Goal: Information Seeking & Learning: Learn about a topic

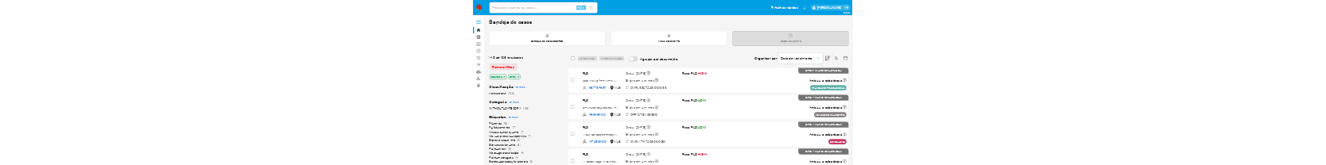
scroll to position [106, 0]
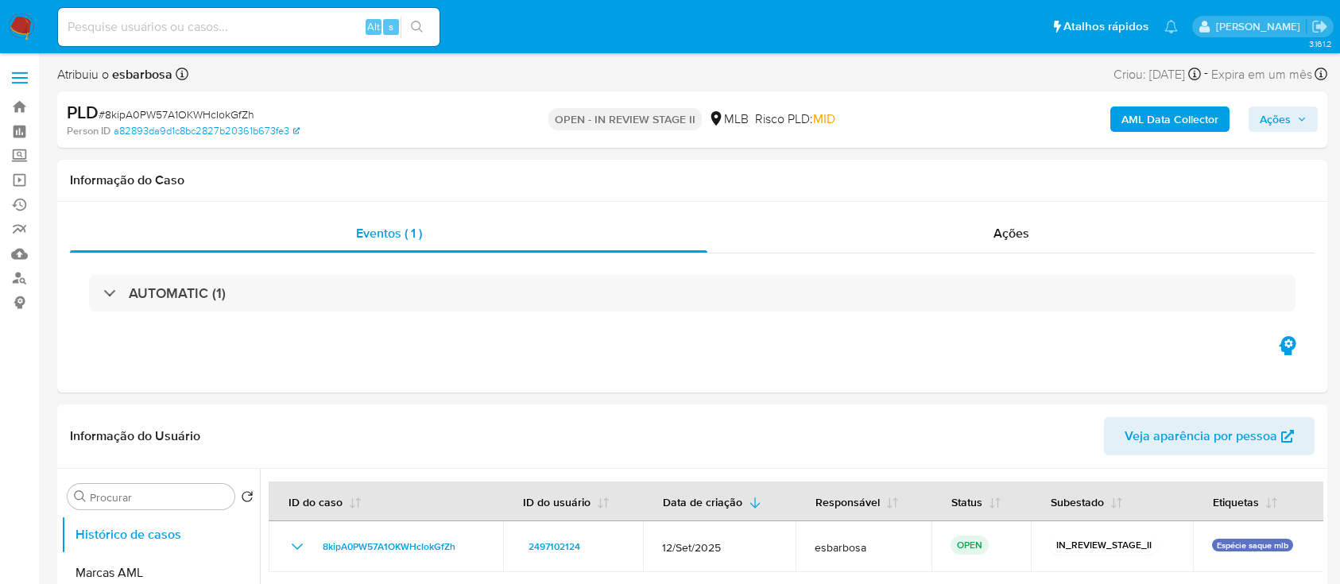
select select "10"
click at [238, 115] on span "# 8kipA0PW57A1OKWHcIokGfZh" at bounding box center [177, 114] width 156 height 16
copy span "8kipA0PW57A1OKWHcIokGfZh"
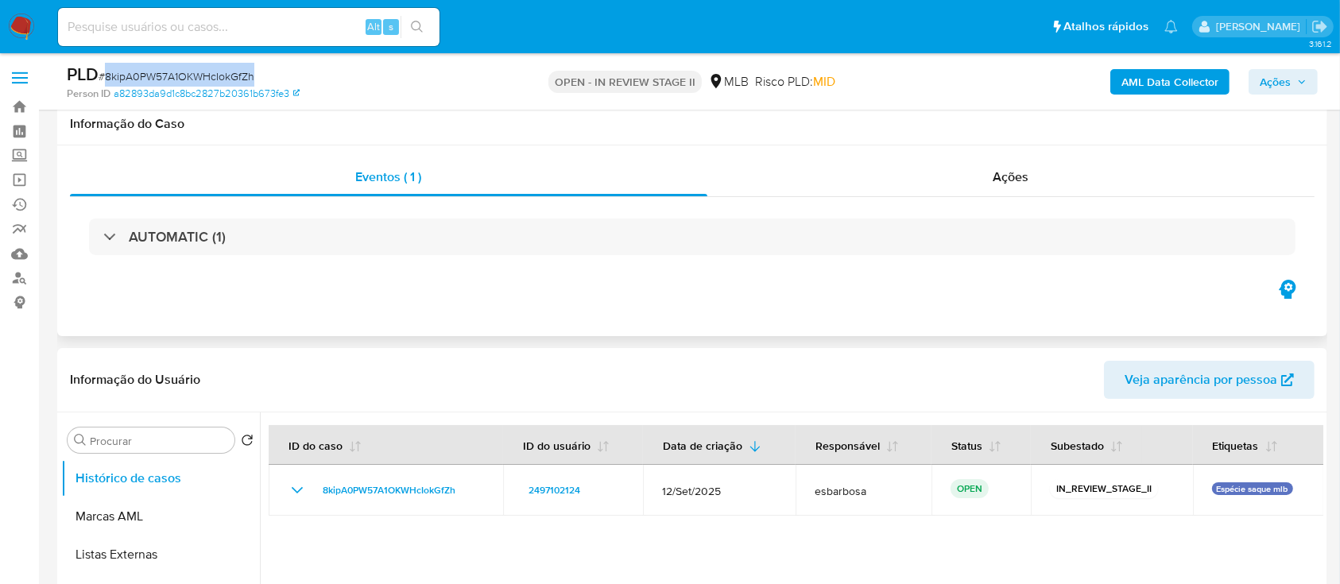
scroll to position [106, 0]
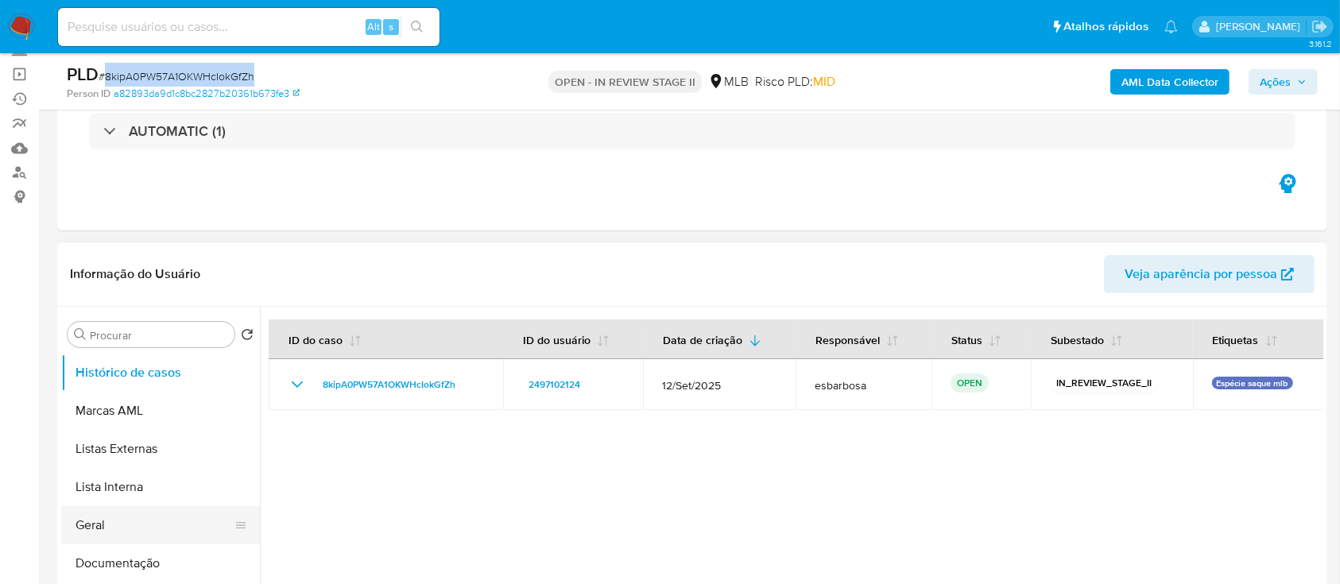
click at [102, 520] on button "Geral" at bounding box center [154, 525] width 186 height 38
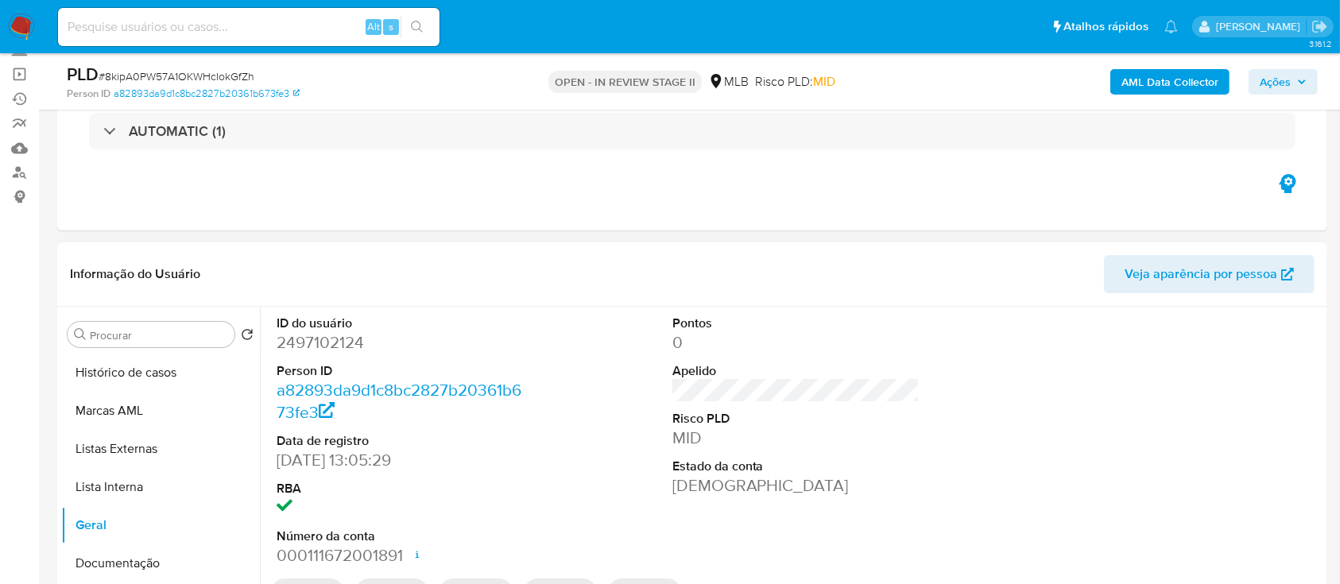
click at [349, 344] on dd "2497102124" at bounding box center [401, 342] width 248 height 22
copy dd "2497102124"
click at [213, 73] on span "# 8kipA0PW57A1OKWHcIokGfZh" at bounding box center [177, 76] width 156 height 16
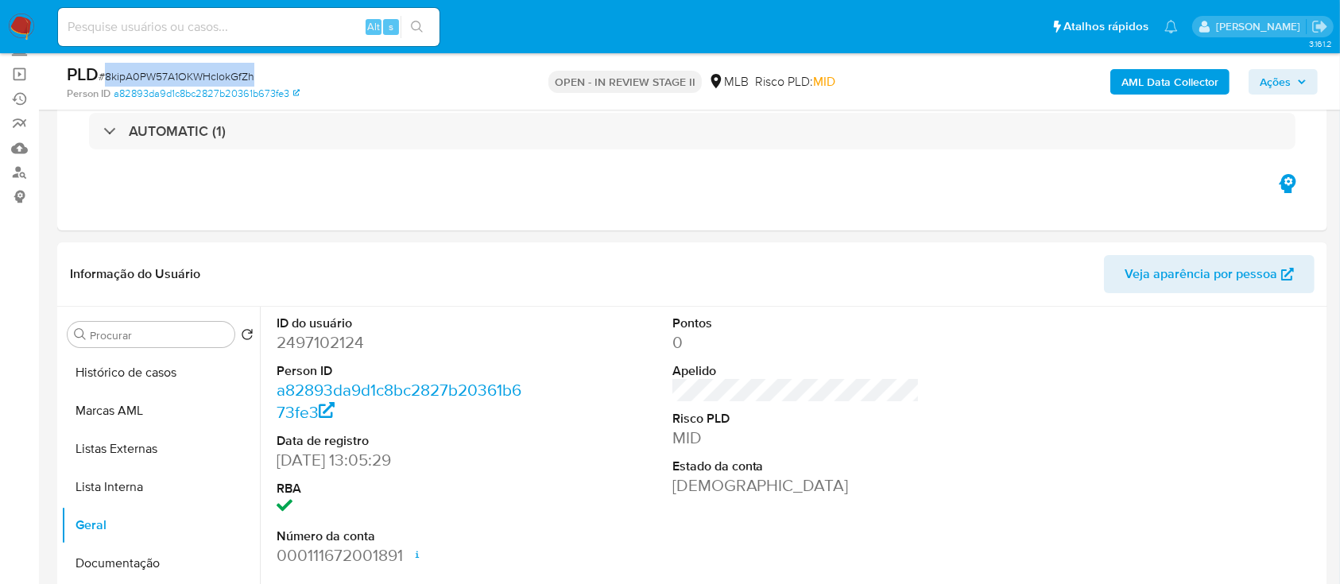
copy span "8kipA0PW57A1OKWHcIokGfZh"
click at [1135, 88] on b "AML Data Collector" at bounding box center [1169, 81] width 97 height 25
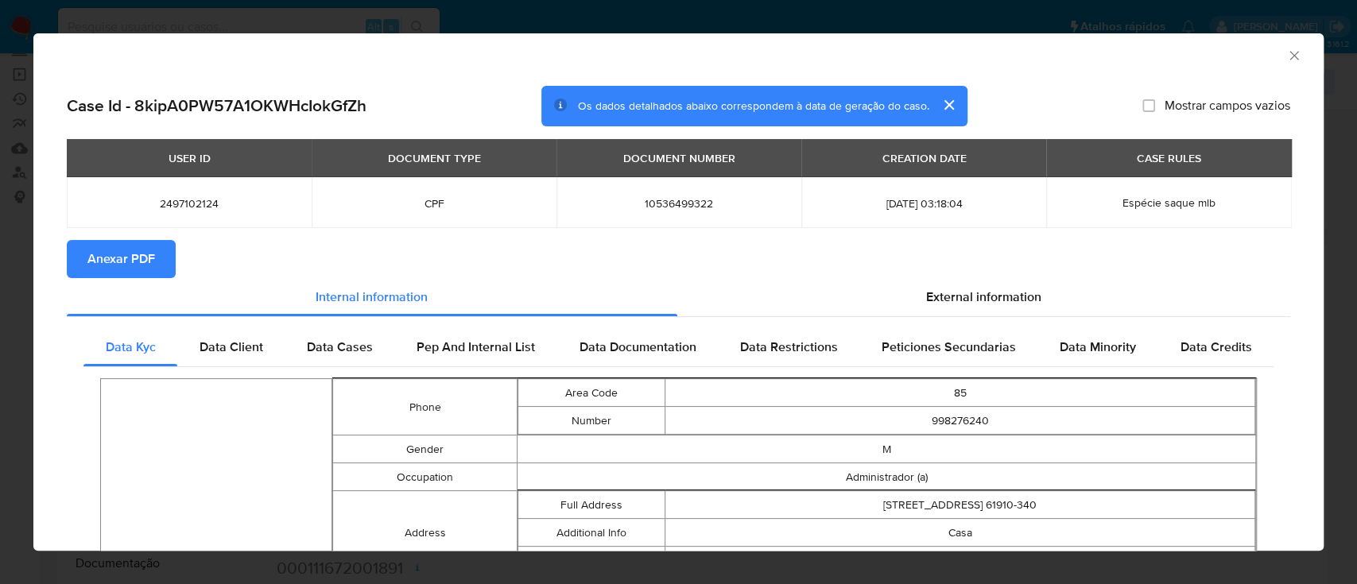
click at [106, 265] on span "Anexar PDF" at bounding box center [121, 259] width 68 height 35
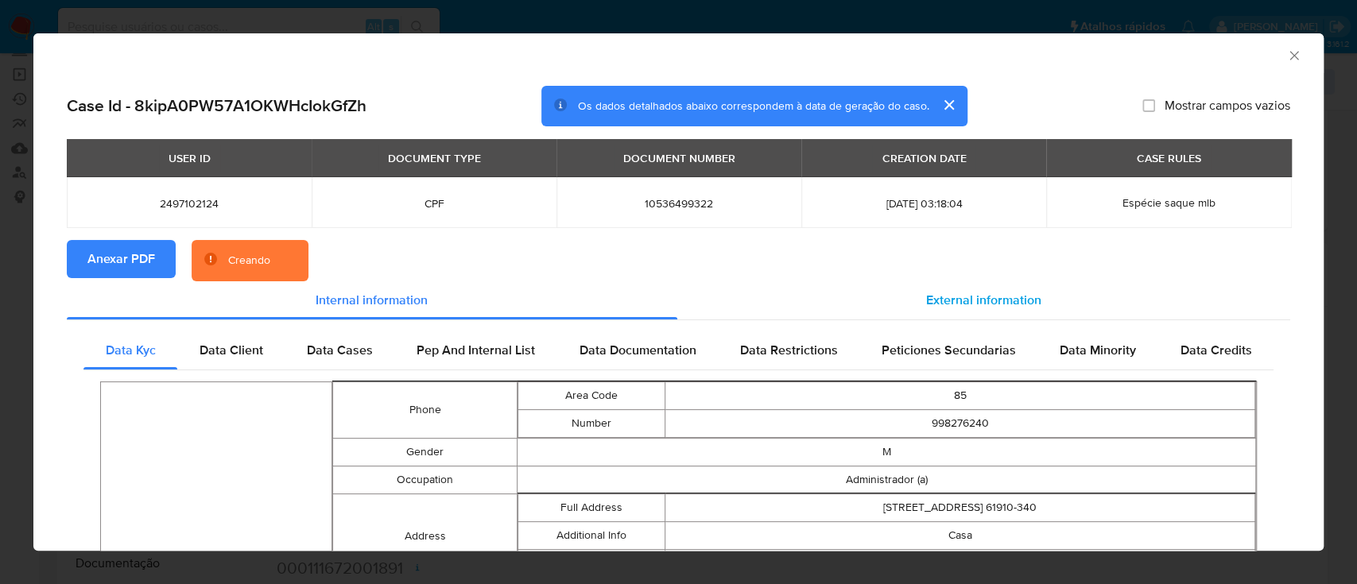
click at [958, 291] on span "External information" at bounding box center [983, 300] width 115 height 18
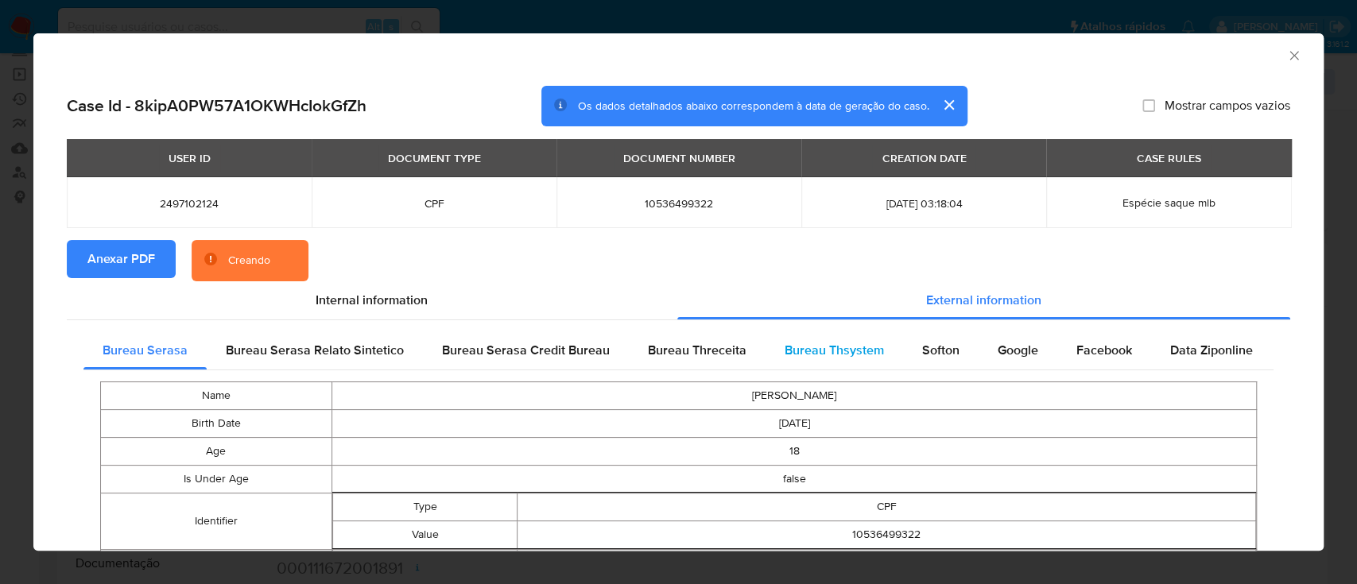
click at [809, 352] on span "Bureau Thsystem" at bounding box center [833, 350] width 99 height 18
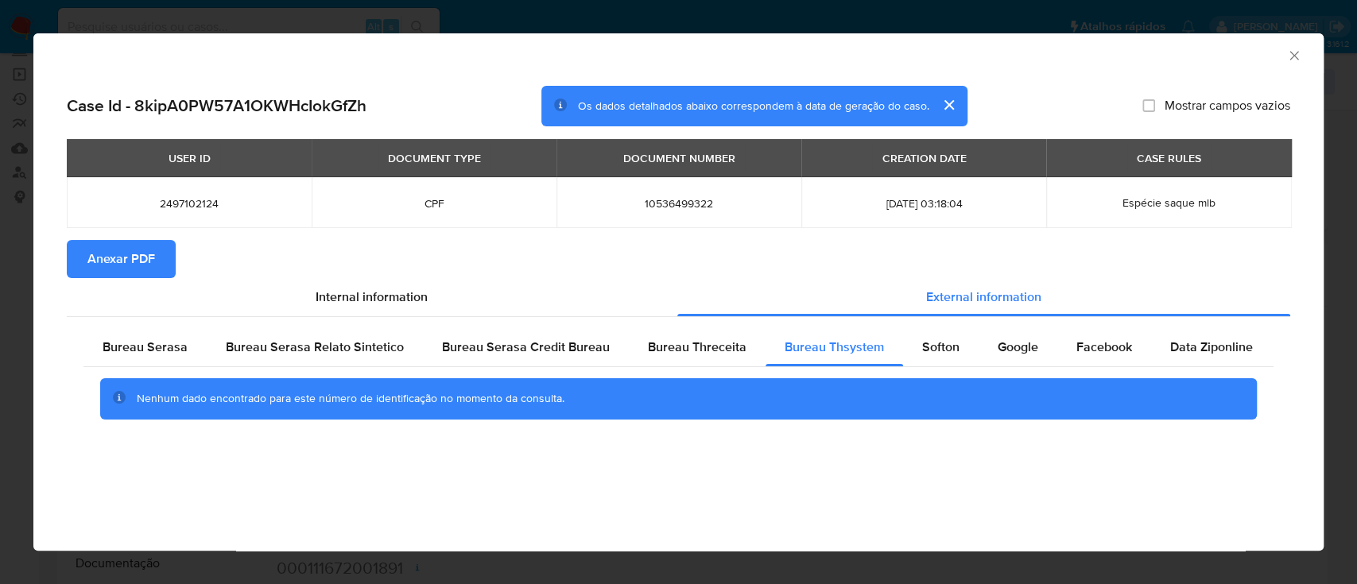
drag, startPoint x: 1295, startPoint y: 58, endPoint x: 1278, endPoint y: 58, distance: 17.5
click at [1294, 58] on icon "Fechar a janela" at bounding box center [1294, 56] width 16 height 16
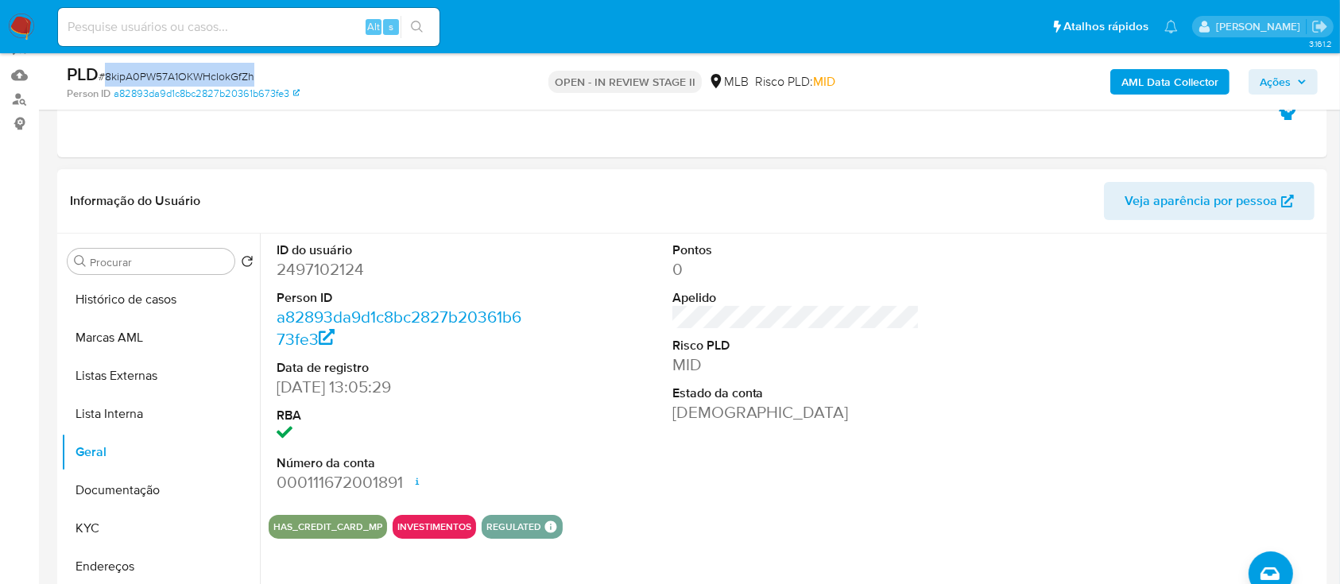
scroll to position [211, 0]
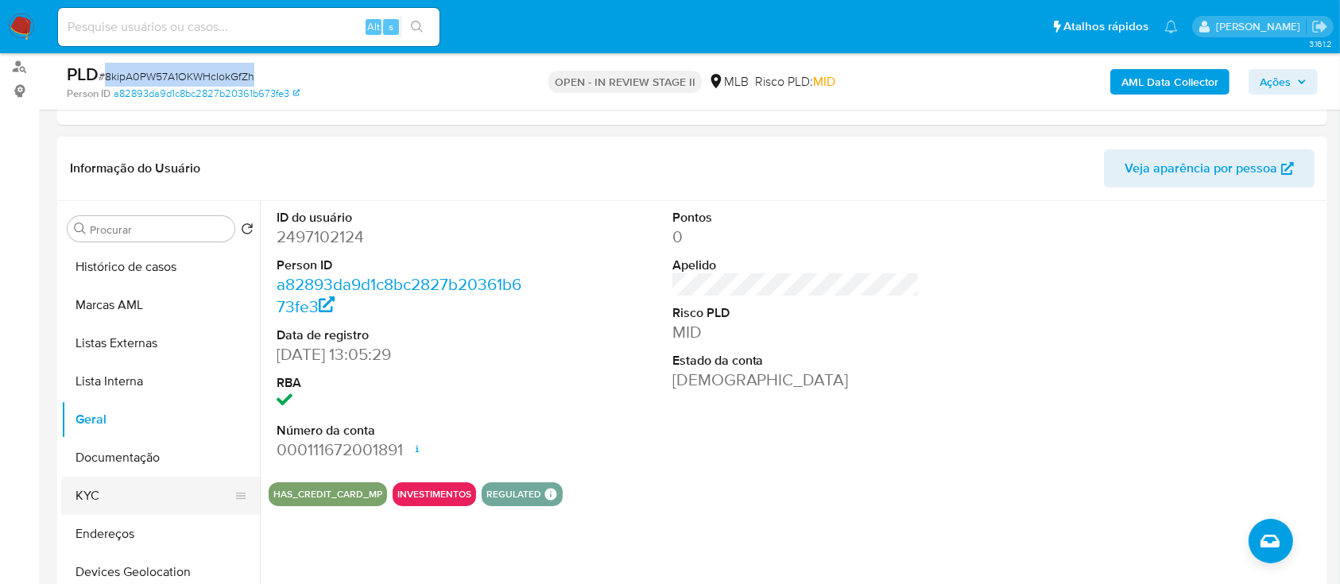
click at [110, 493] on button "KYC" at bounding box center [154, 496] width 186 height 38
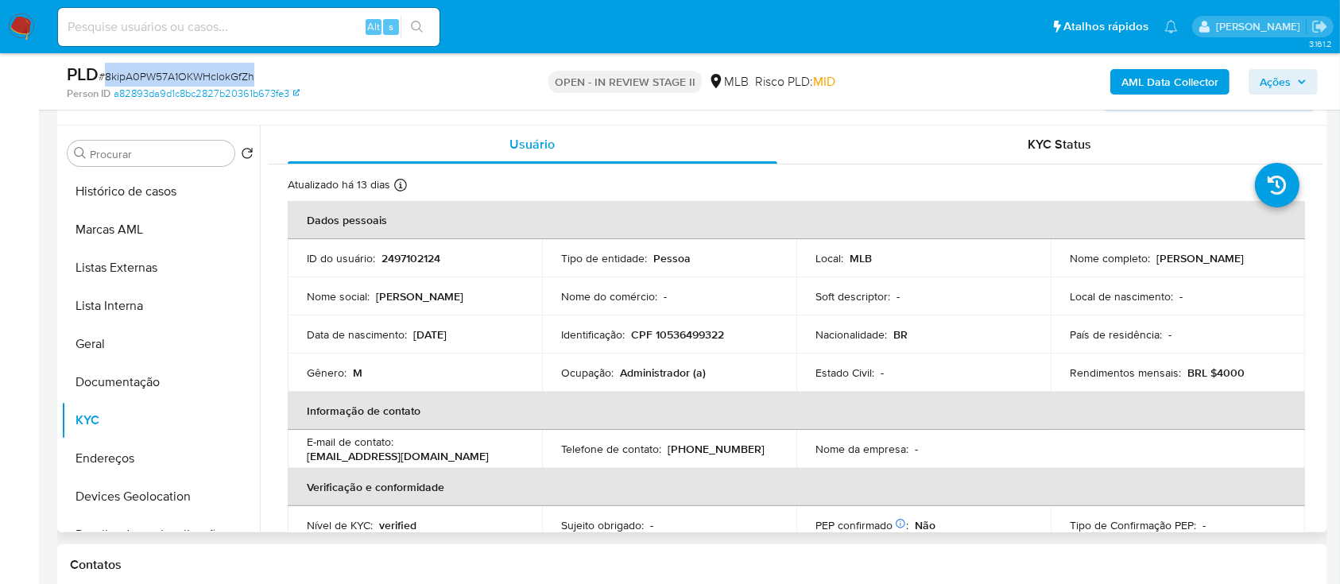
scroll to position [318, 0]
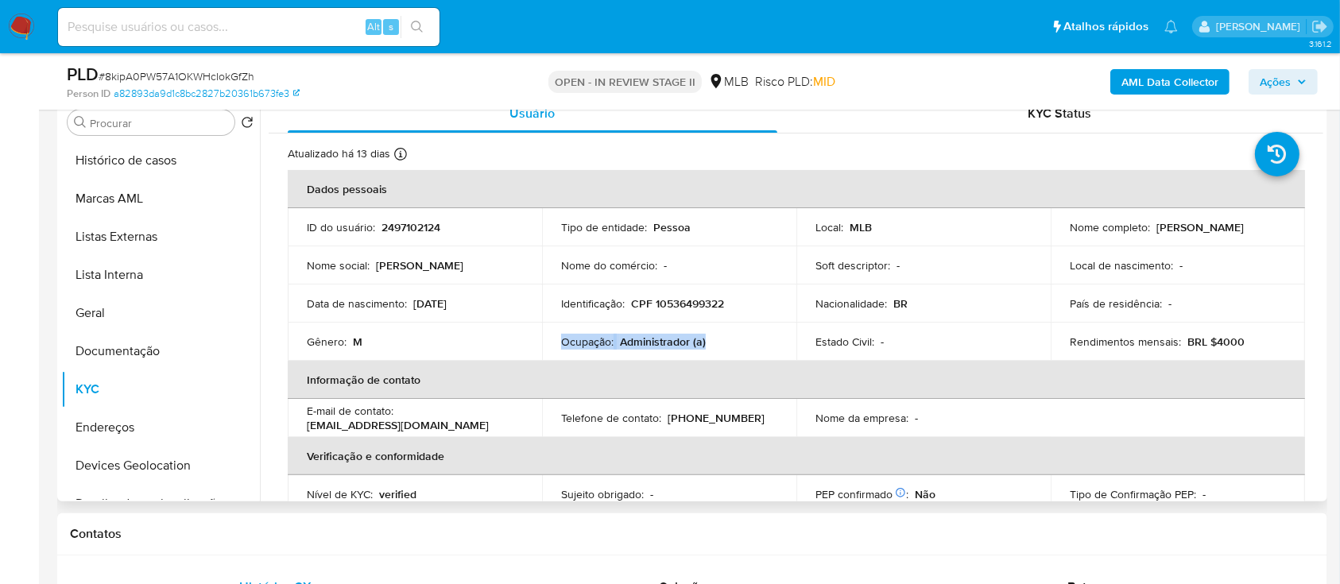
drag, startPoint x: 727, startPoint y: 336, endPoint x: 555, endPoint y: 341, distance: 171.7
click at [555, 341] on td "Ocupação : Administrador (a)" at bounding box center [669, 342] width 254 height 38
copy div "Ocupação : Administrador (a)"
click at [84, 321] on button "Geral" at bounding box center [154, 313] width 186 height 38
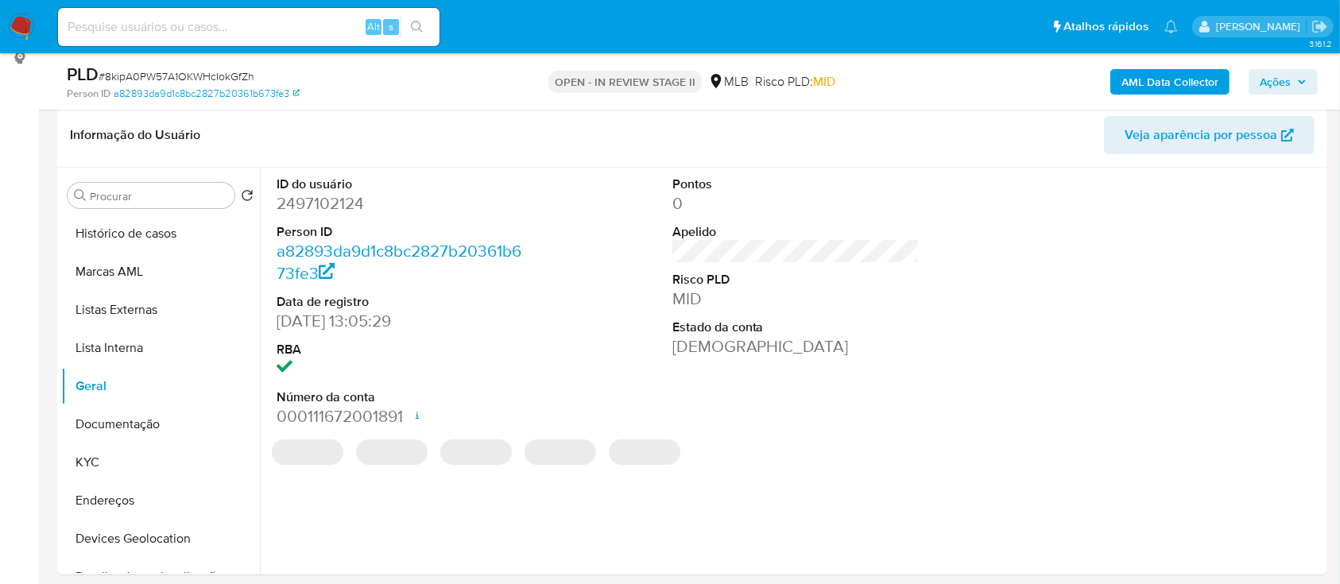
scroll to position [211, 0]
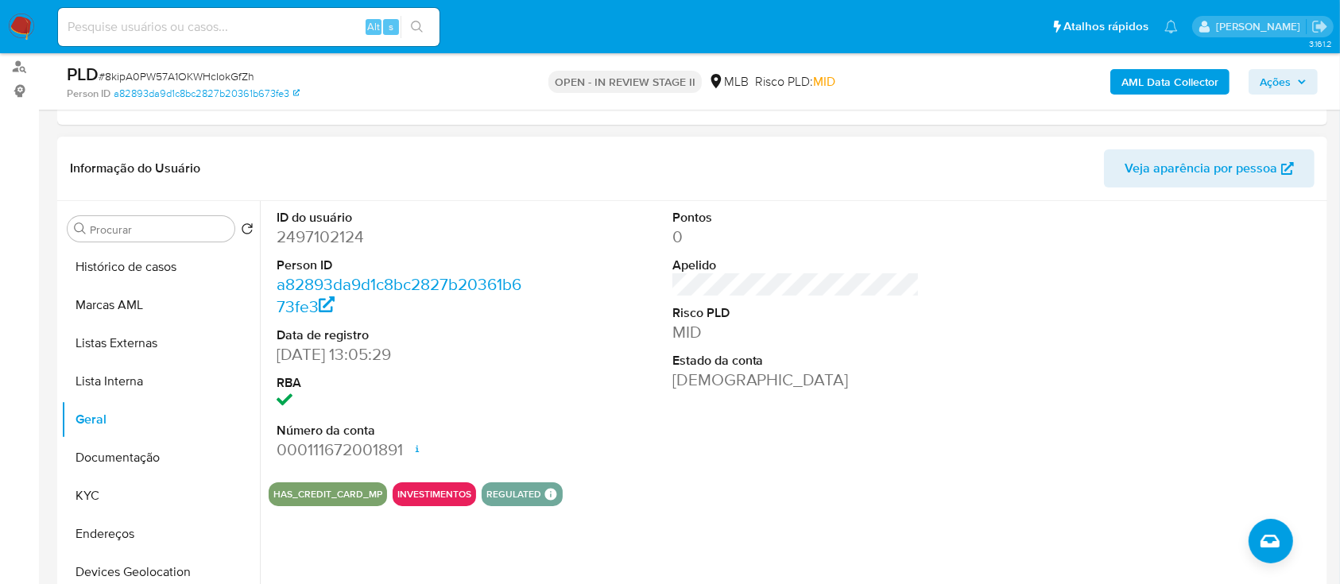
click at [357, 234] on dd "2497102124" at bounding box center [401, 237] width 248 height 22
copy dd "2497102124"
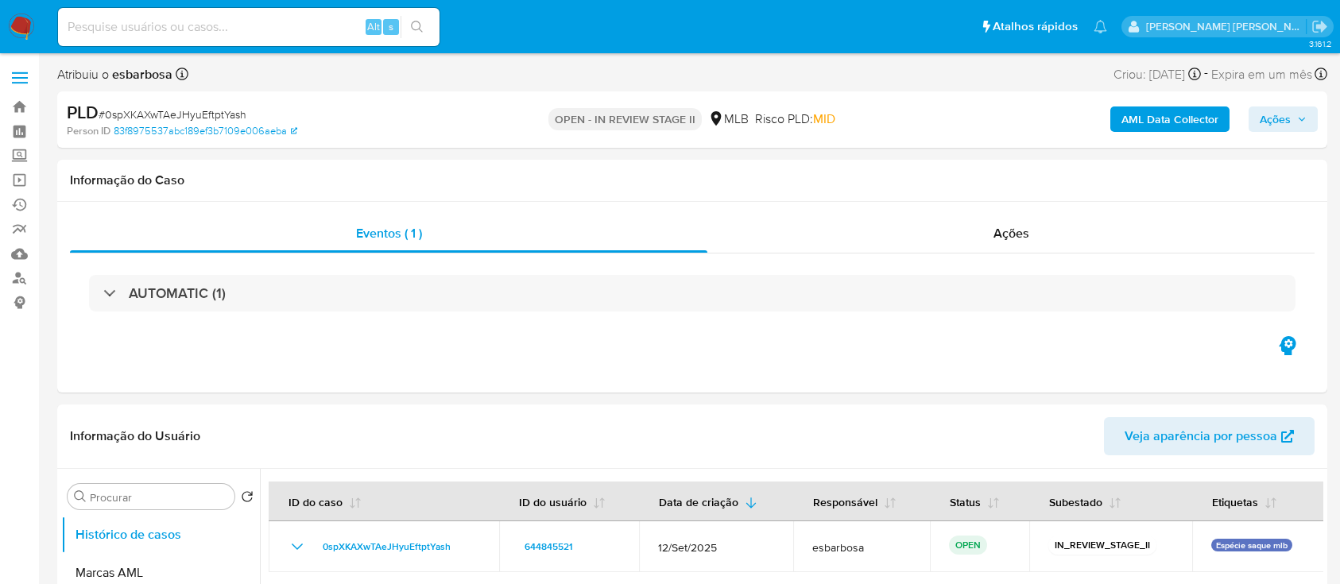
select select "10"
click at [223, 115] on span "# 0spXKAXwTAeJHyuEftptYash" at bounding box center [173, 114] width 148 height 16
copy span "0spXKAXwTAeJHyuEftptYash"
click at [217, 108] on span "# 0spXKAXwTAeJHyuEftptYash" at bounding box center [173, 114] width 148 height 16
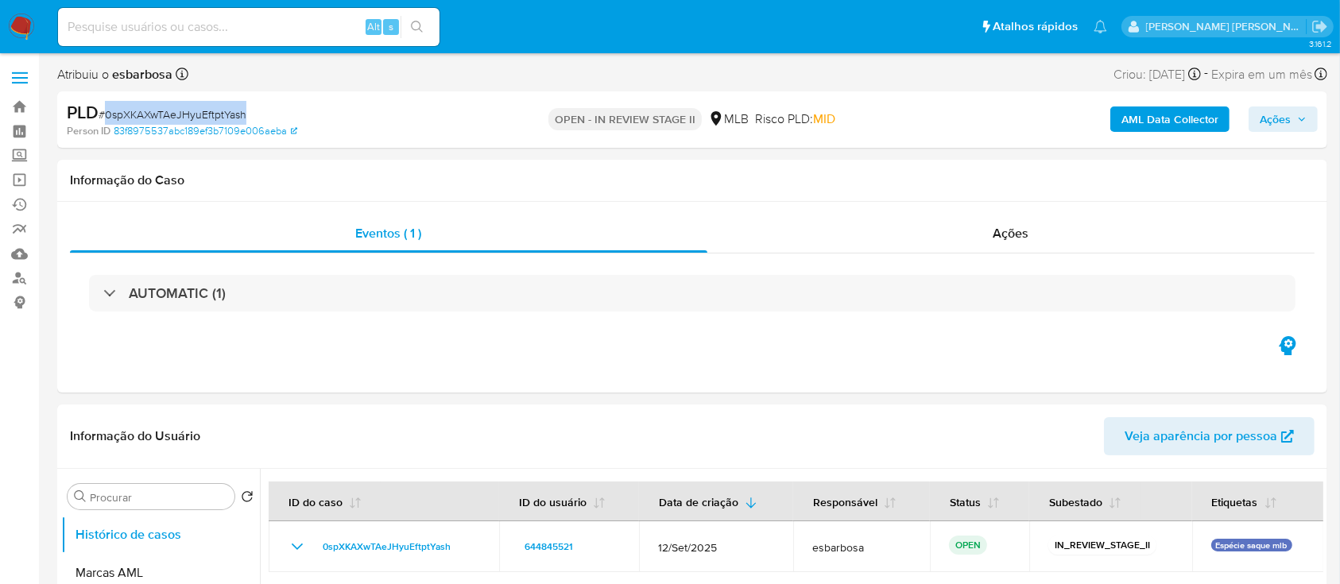
click at [217, 108] on span "# 0spXKAXwTAeJHyuEftptYash" at bounding box center [173, 114] width 148 height 16
select select "10"
click at [243, 116] on span "# EGjeAeHOrekgW5wO31UWeUqI" at bounding box center [180, 114] width 163 height 16
copy span "EGjeAeHOrekgW5wO31UWeUqI"
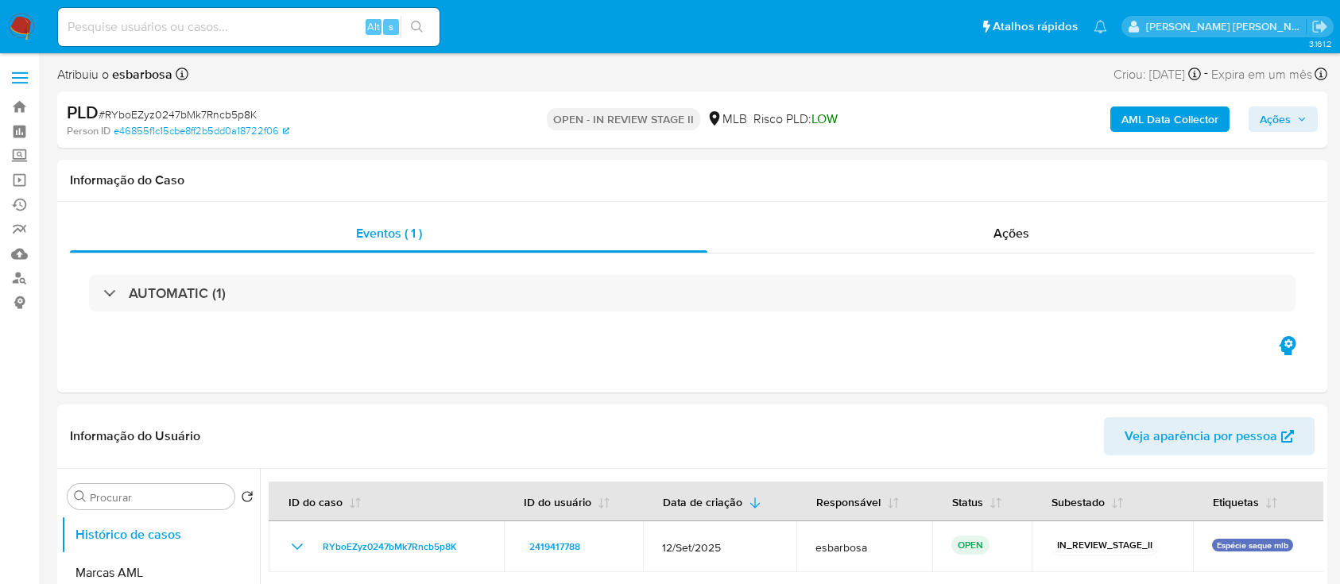
select select "10"
click at [239, 117] on span "# RYboEZyz0247bMk7Rncb5p8K" at bounding box center [178, 114] width 158 height 16
copy span "RYboEZyz0247bMk7Rncb5p8K"
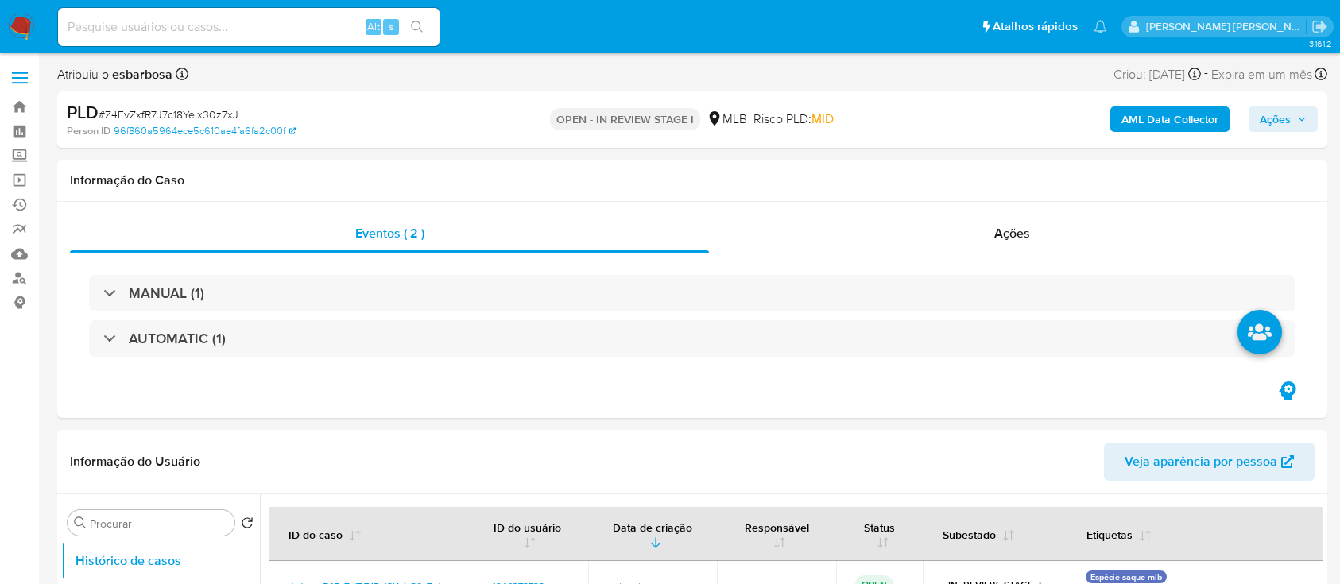
select select "10"
click at [226, 114] on span "# Z4FvZxfR7J7c18Yeix30z7xJ" at bounding box center [169, 114] width 140 height 16
copy span "Z4FvZxfR7J7c18Yeix30z7xJ"
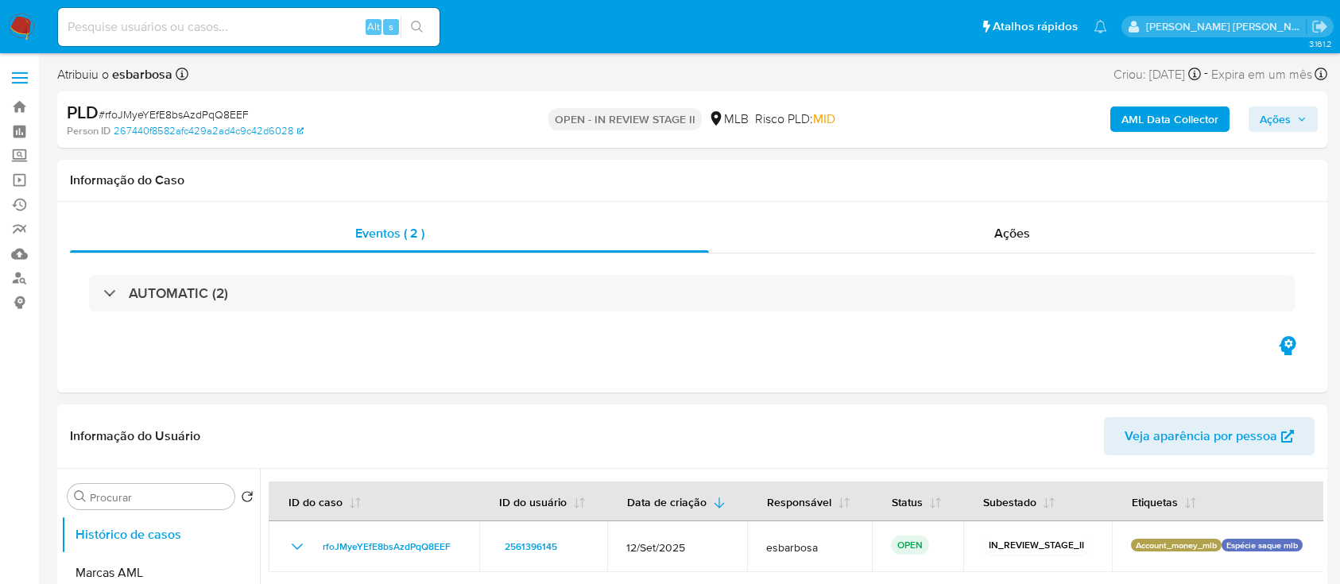
select select "10"
click at [242, 107] on span "# rfoJMyeYEfE8bsAzdPqQ8EEF" at bounding box center [174, 114] width 150 height 16
copy span "rfoJMyeYEfE8bsAzdPqQ8EEF"
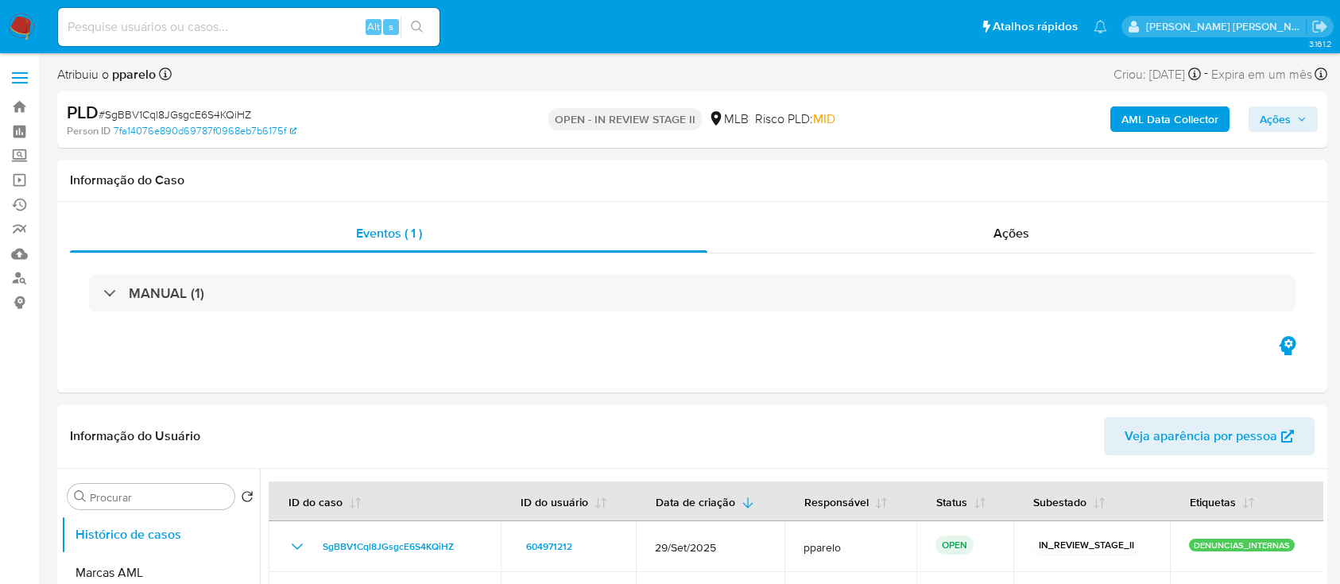
select select "10"
click at [241, 110] on span "# SgBBV1Cql8JGsgcE6S4KQiHZ" at bounding box center [175, 114] width 153 height 16
copy span "SgBBV1Cql8JGsgcE6S4KQiHZ"
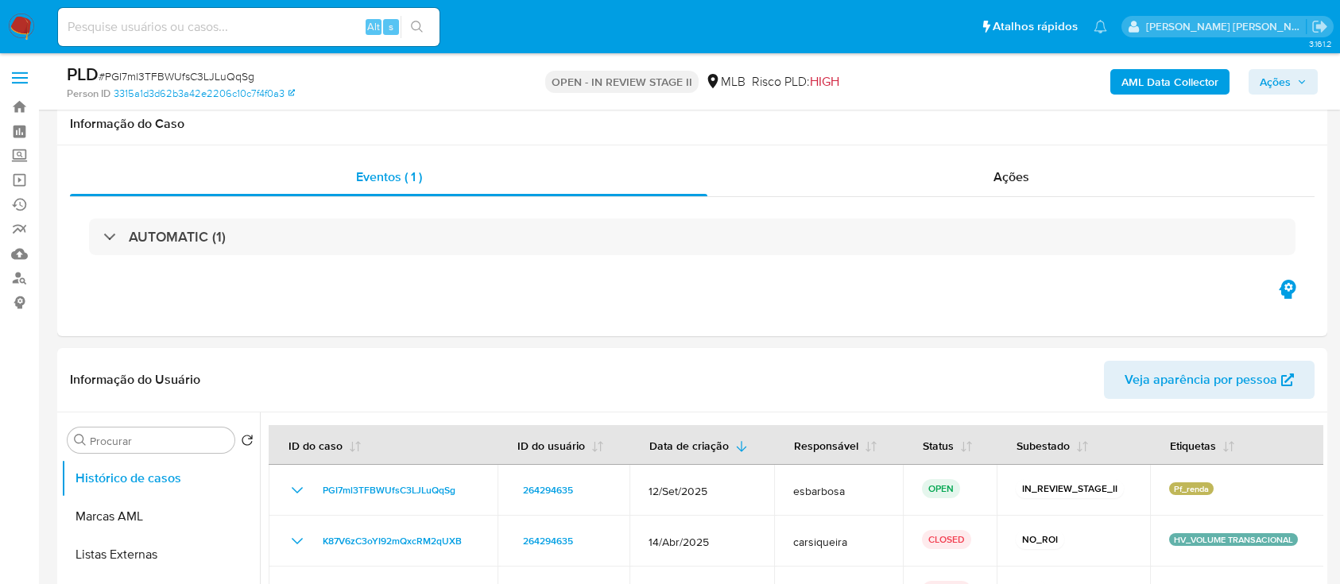
scroll to position [1271, 0]
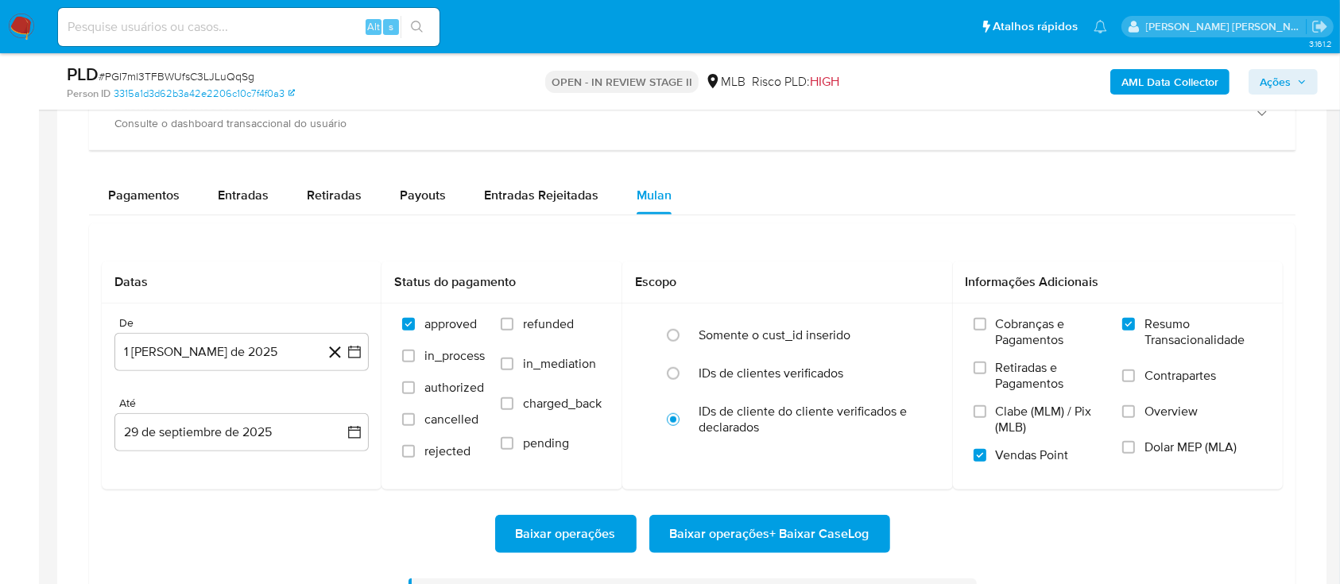
click at [246, 74] on span "# PGI7ml3TFBWUfsC3LJLuQqSg" at bounding box center [177, 76] width 156 height 16
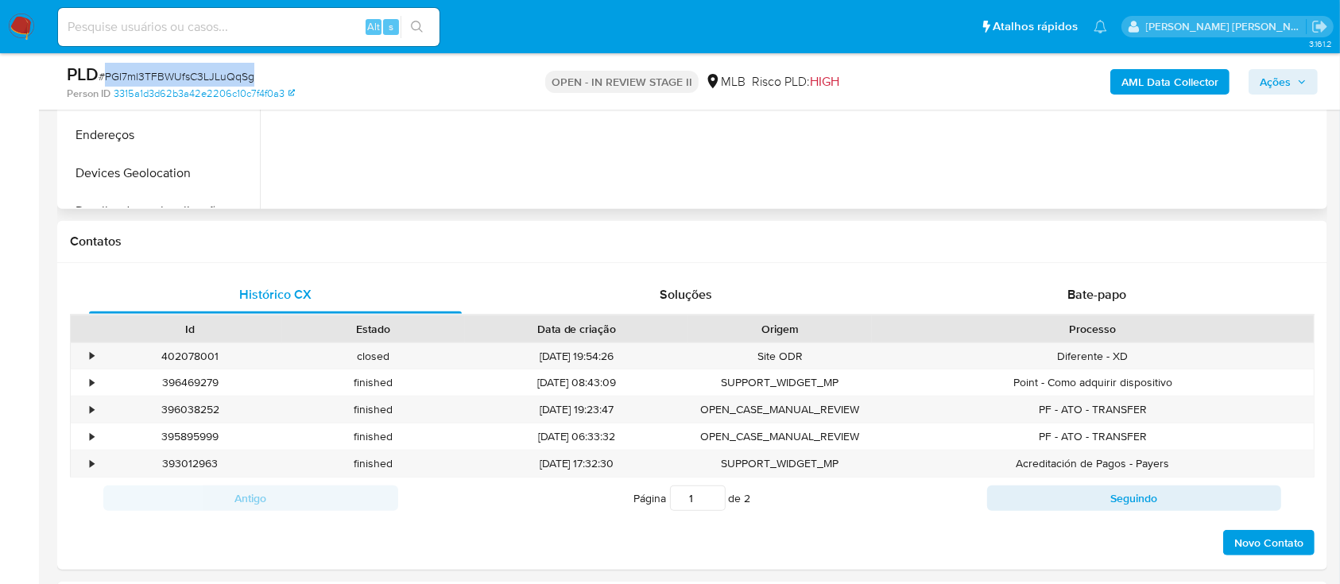
scroll to position [424, 0]
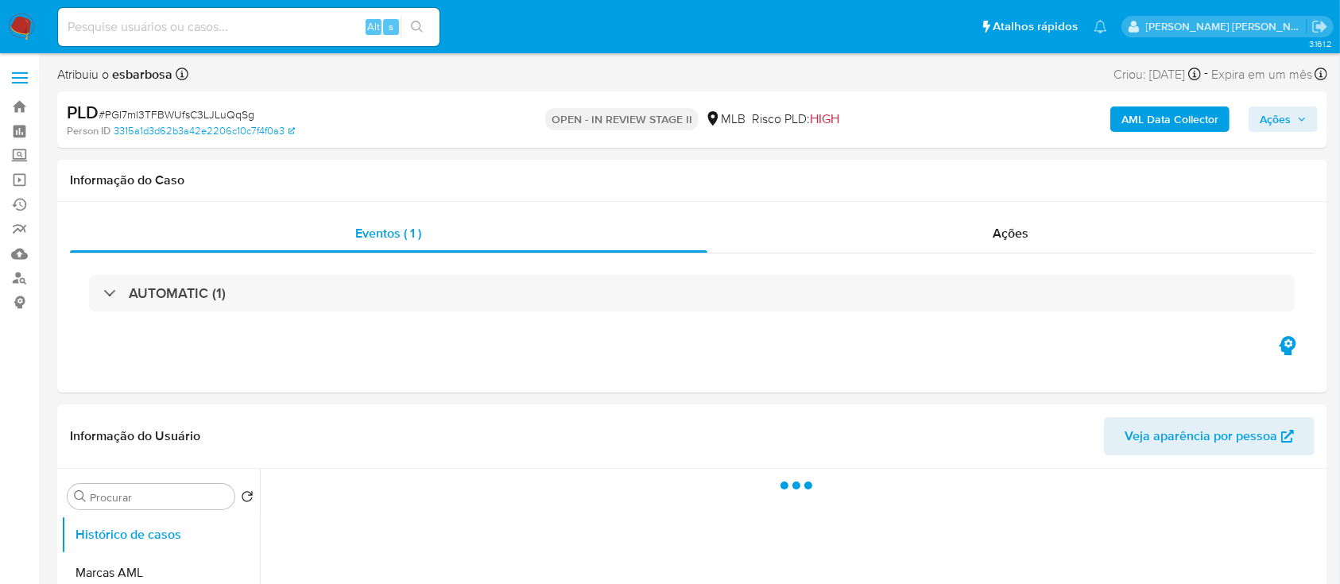
select select "10"
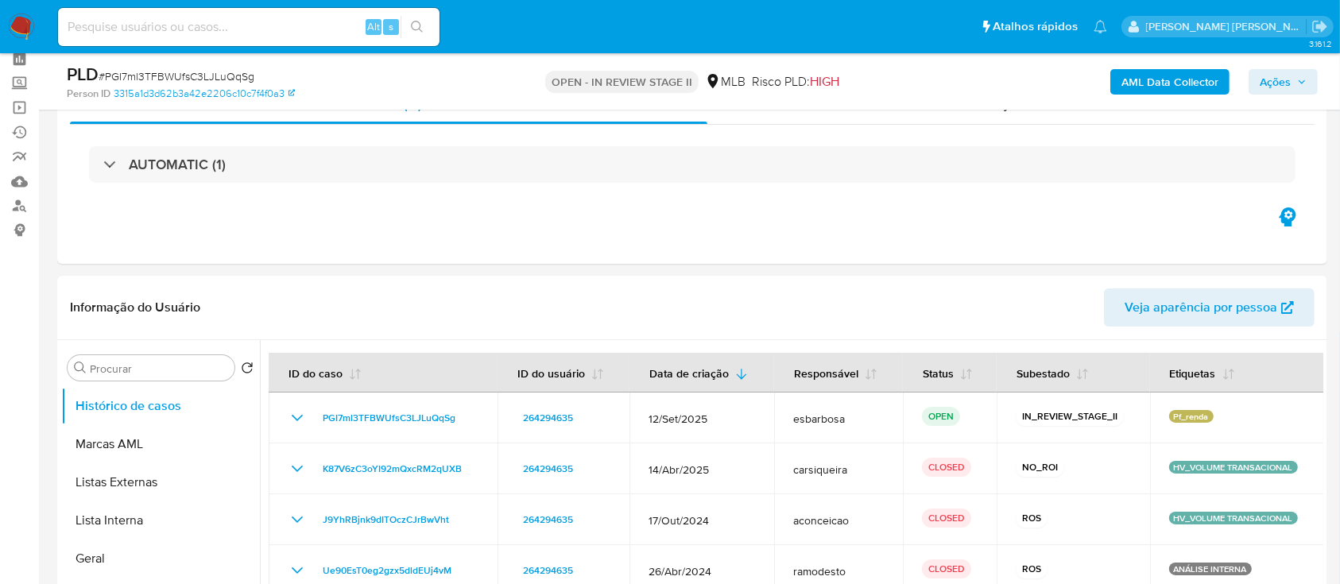
scroll to position [106, 0]
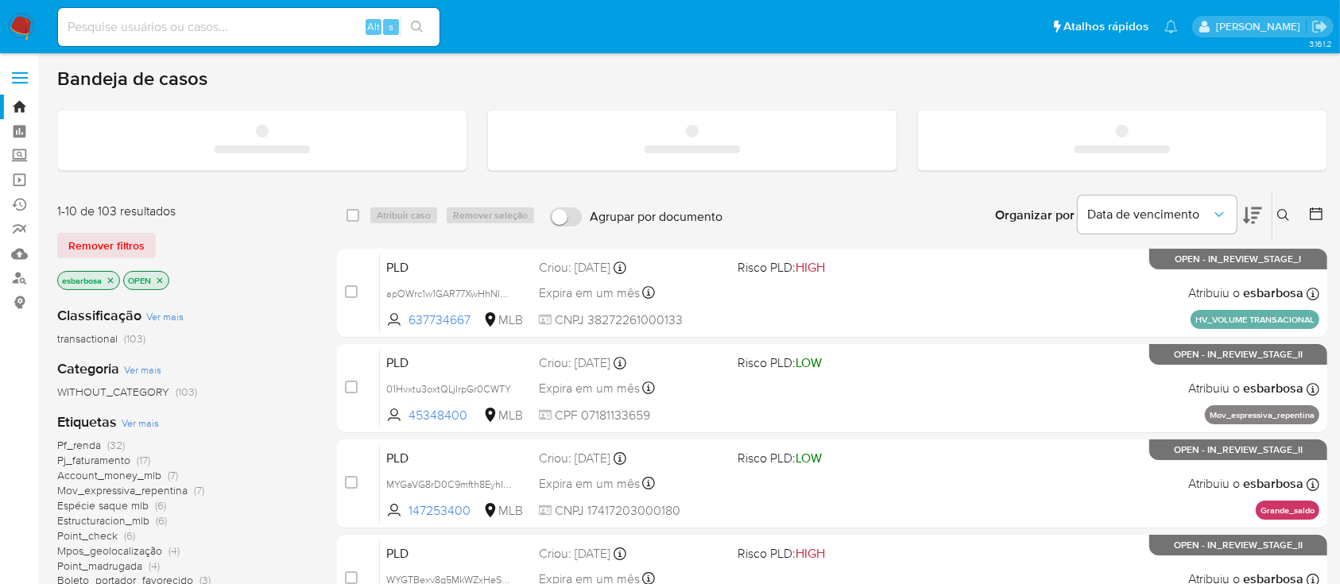
click at [278, 30] on input at bounding box center [248, 27] width 381 height 21
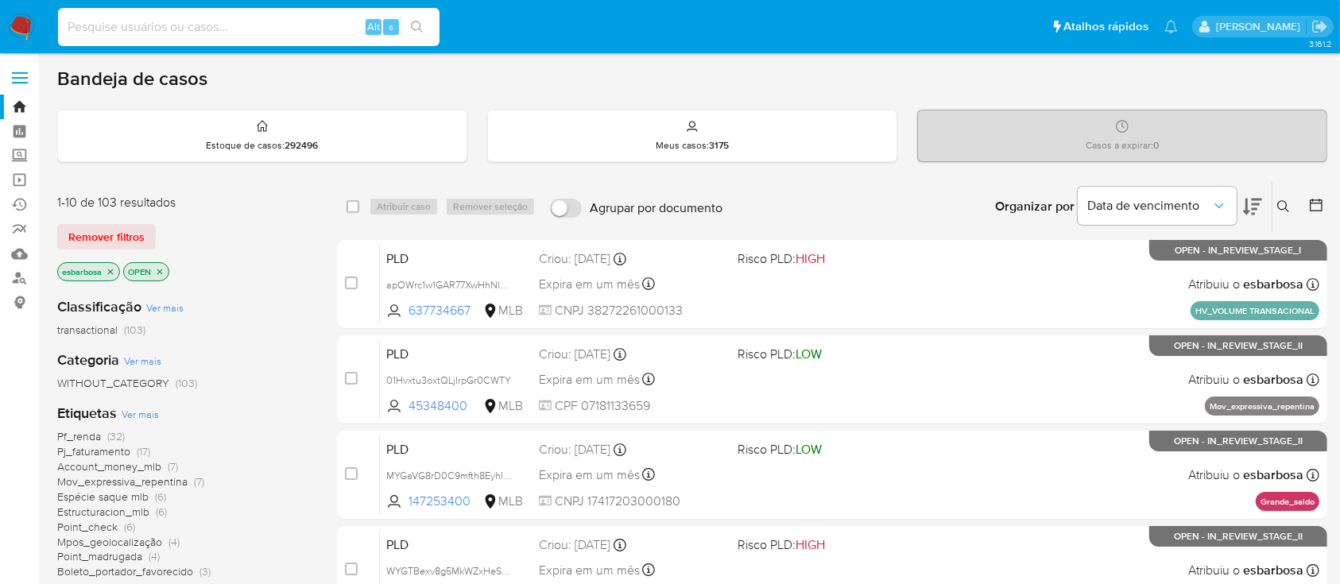
paste input "PGI7ml3TFBWUfsC3LJLuQqSg"
type input "PGI7ml3TFBWUfsC3LJLuQqSg"
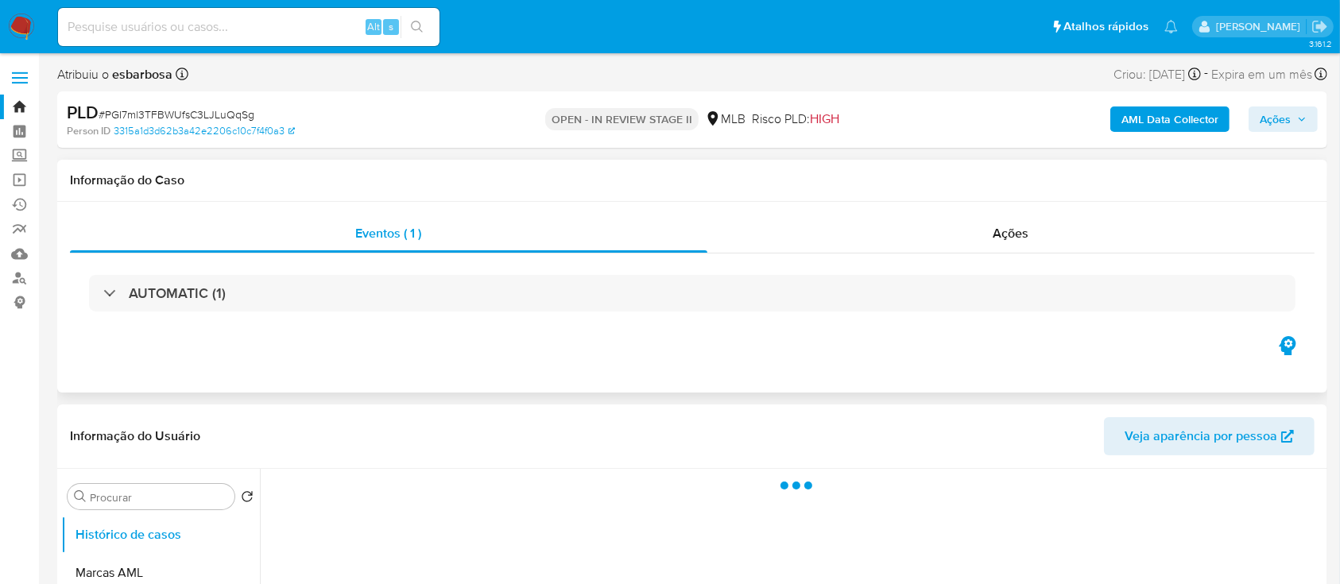
select select "10"
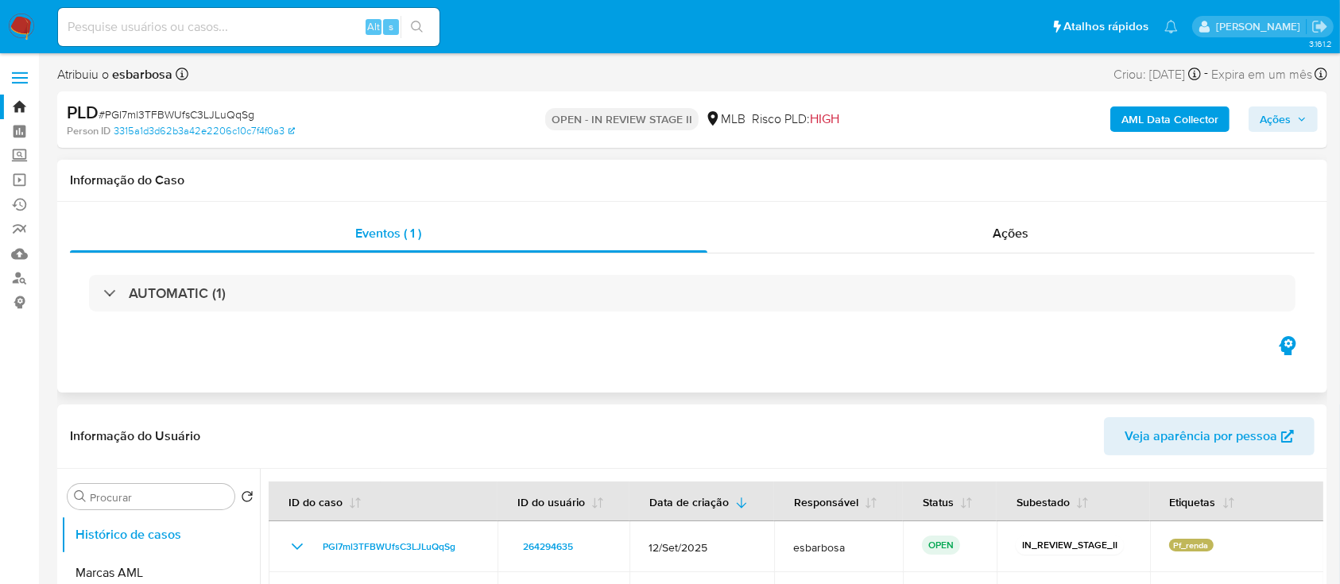
scroll to position [106, 0]
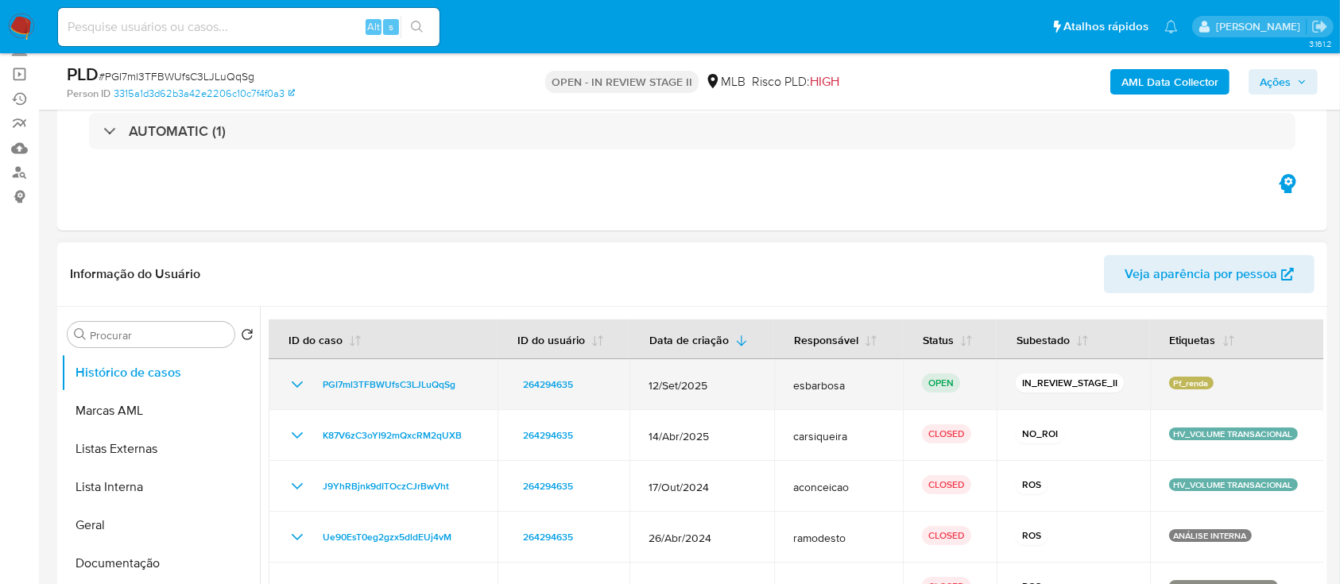
click at [299, 382] on icon "Mostrar/Ocultar" at bounding box center [297, 384] width 19 height 19
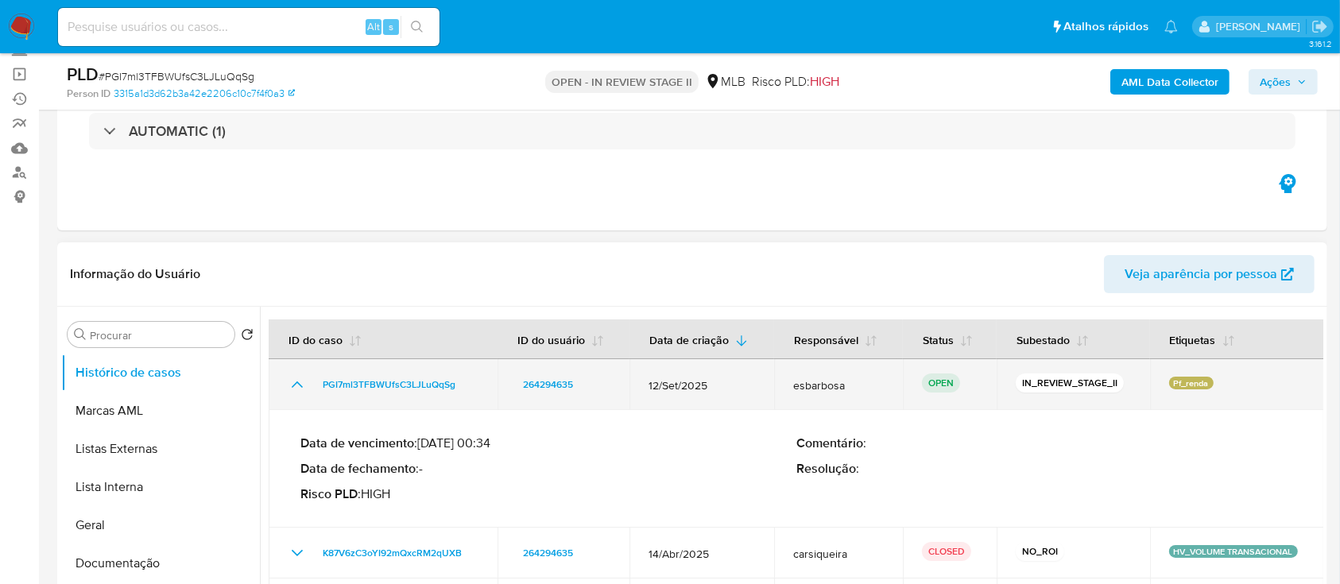
click at [299, 382] on icon "Mostrar/Ocultar" at bounding box center [297, 384] width 11 height 6
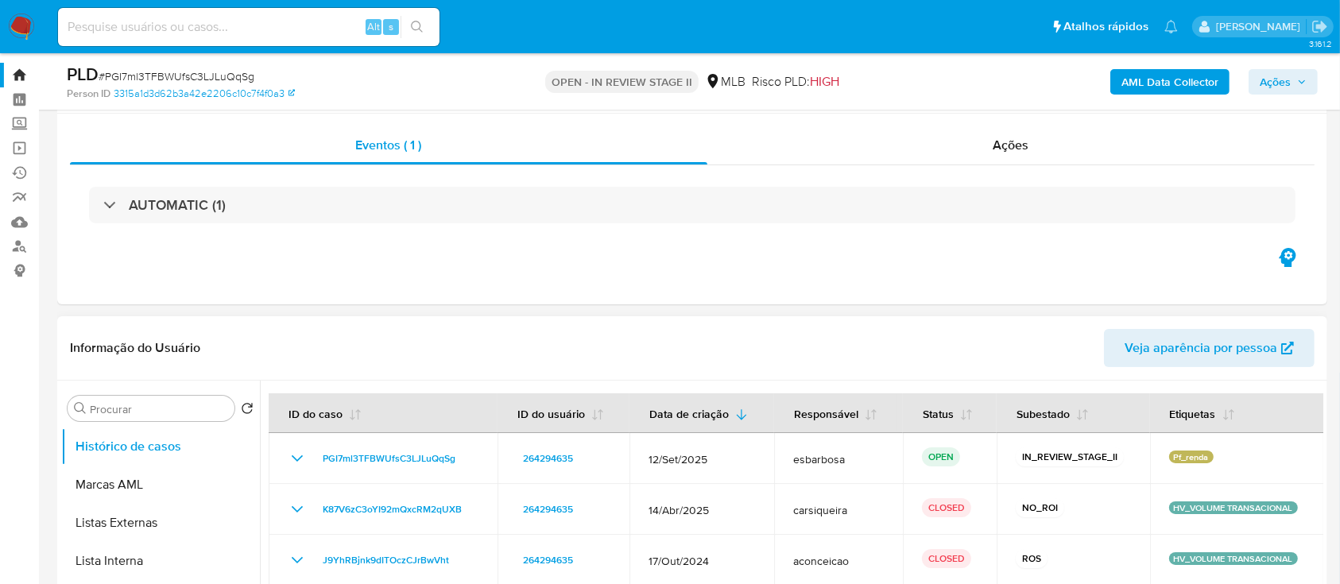
scroll to position [0, 0]
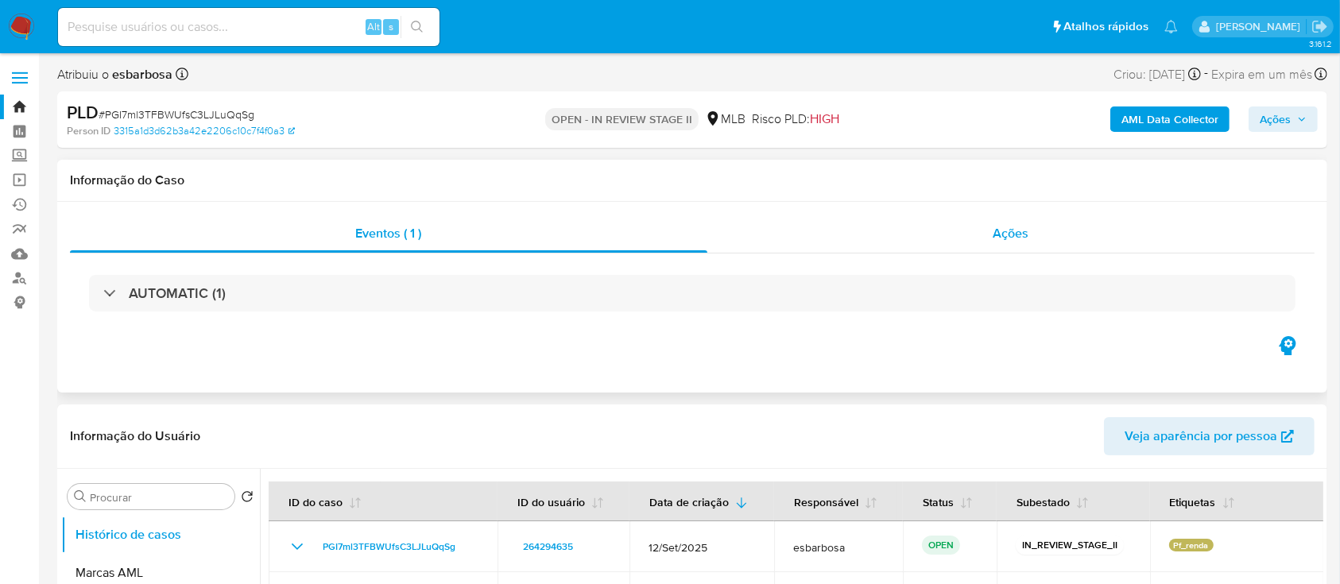
click at [799, 248] on div "Ações" at bounding box center [1010, 234] width 607 height 38
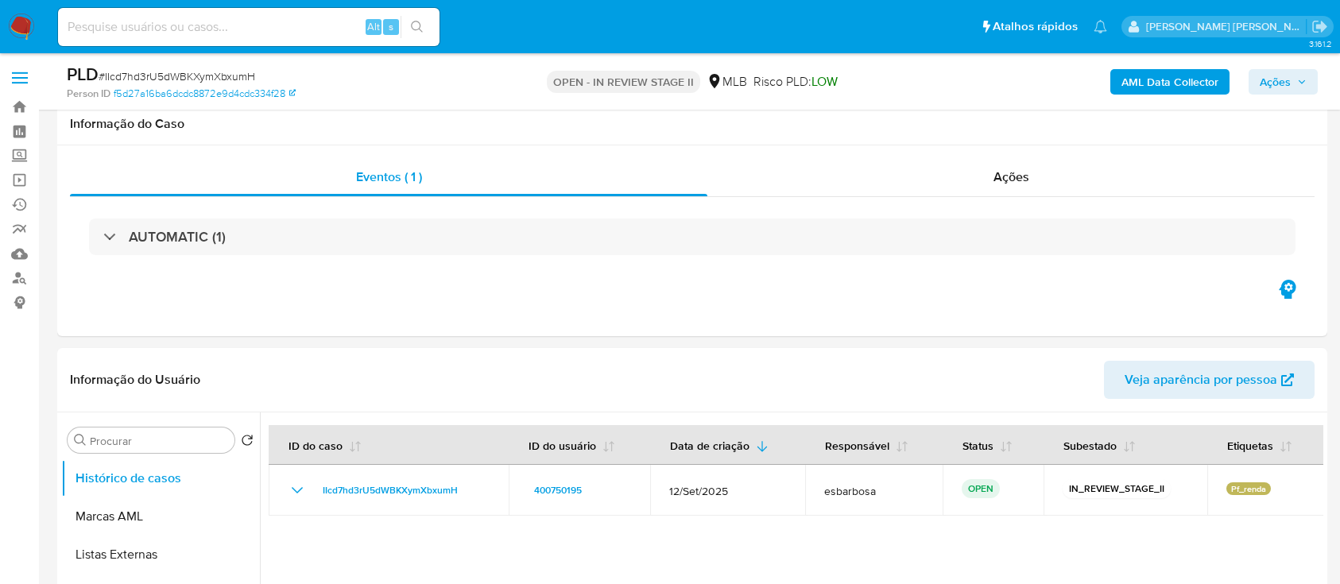
scroll to position [1271, 0]
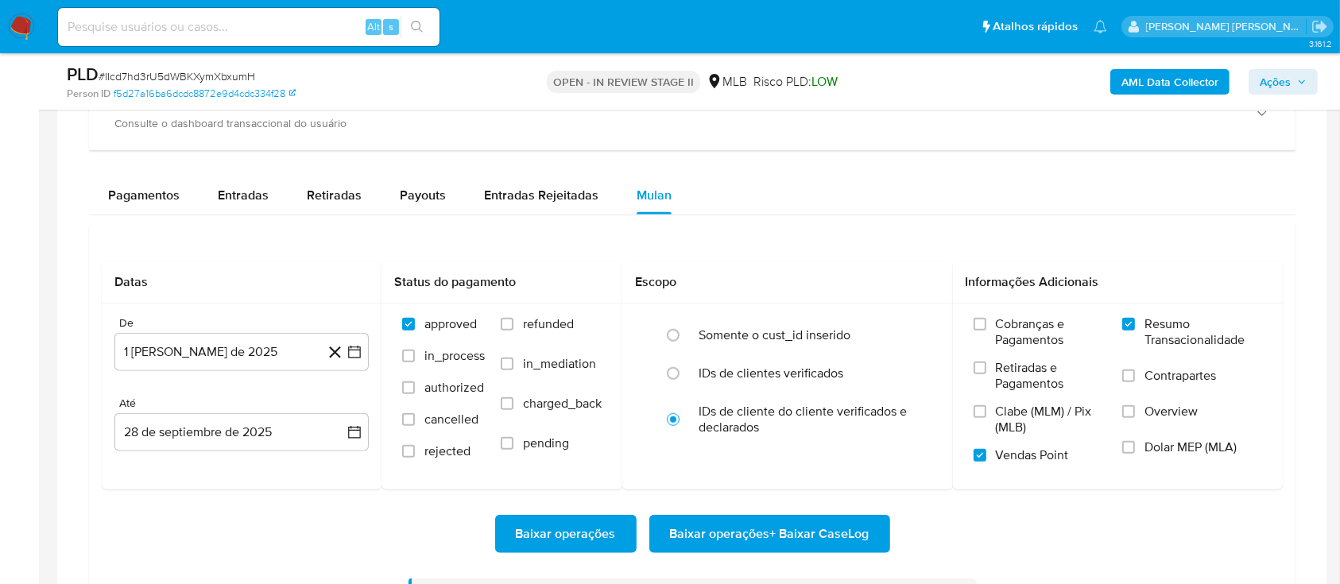
click at [216, 78] on span "# IIcd7hd3rU5dWBKXymXbxumH" at bounding box center [177, 76] width 157 height 16
click at [216, 77] on span "# IIcd7hd3rU5dWBKXymXbxumH" at bounding box center [177, 76] width 157 height 16
copy span "IIcd7hd3rU5dWBKXymXbxumH"
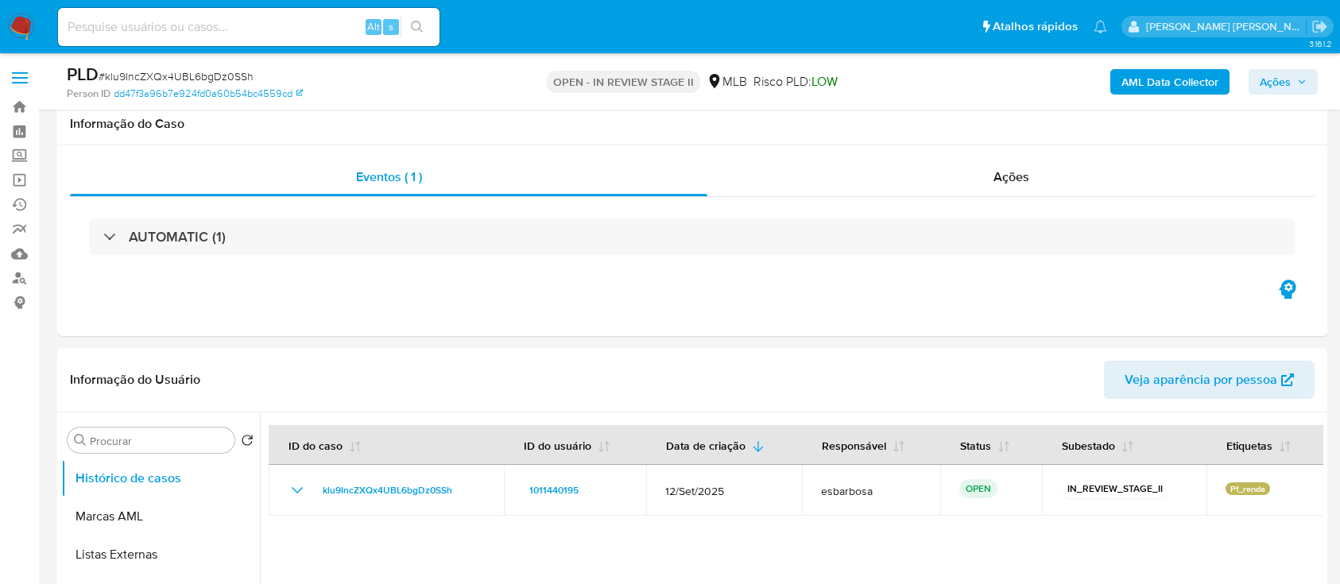
scroll to position [1165, 0]
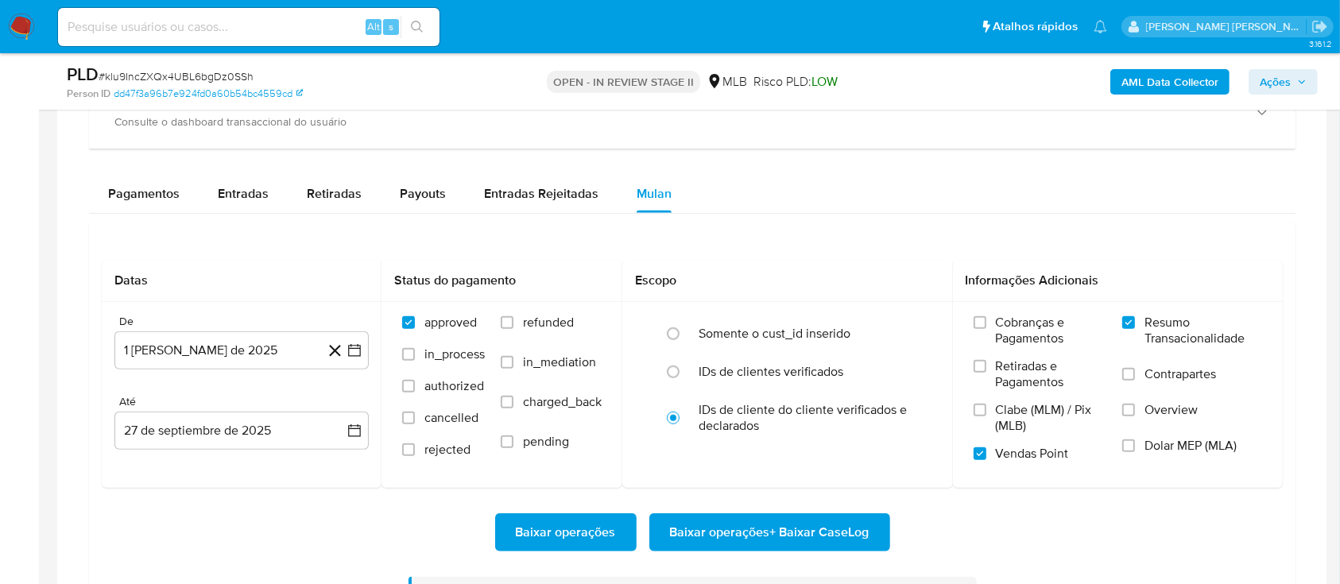
click at [182, 83] on span "# klu9IncZXQx4UBL6bgDz0SSh" at bounding box center [176, 76] width 155 height 16
copy span "klu9IncZXQx4UBL6bgDz0SSh"
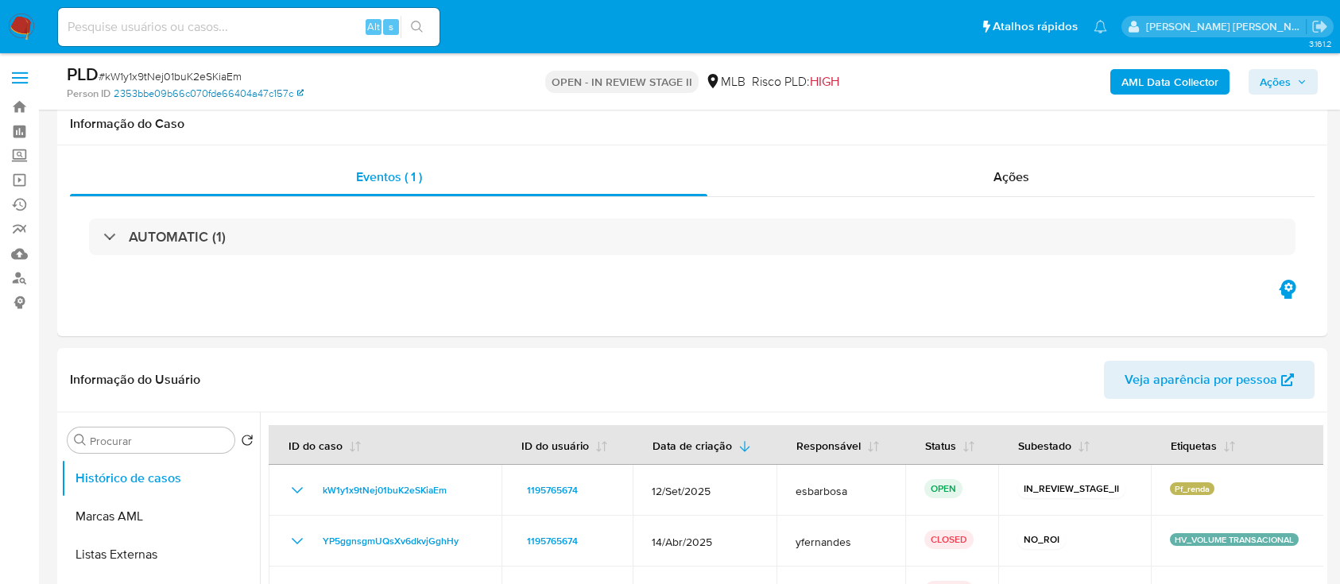
scroll to position [1165, 0]
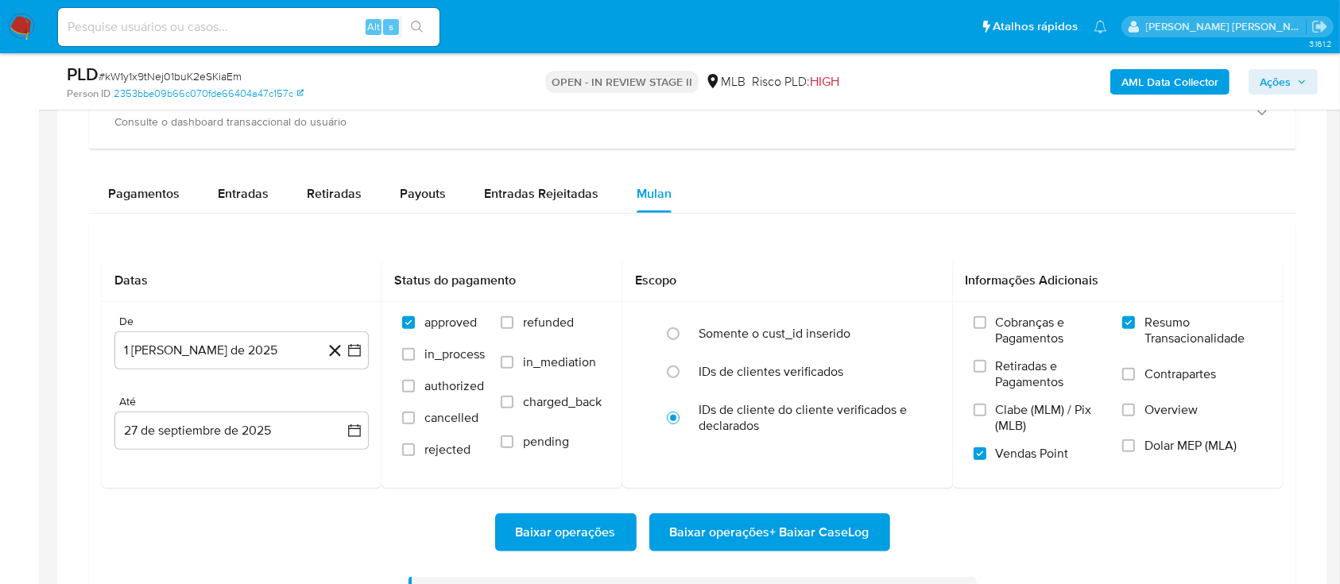
click at [229, 76] on span "# kW1y1x9tNej01buK2eSKiaEm" at bounding box center [170, 76] width 143 height 16
copy span "kW1y1x9tNej01buK2eSKiaEm"
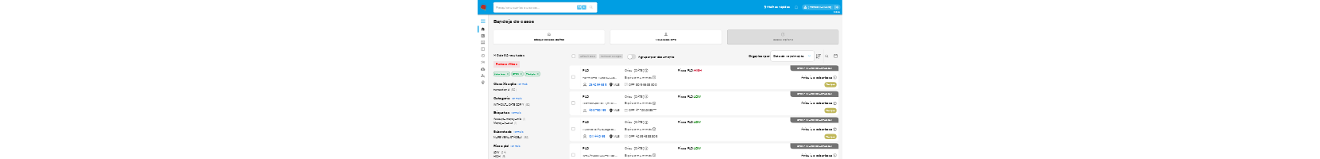
scroll to position [106, 0]
